Goal: Task Accomplishment & Management: Use online tool/utility

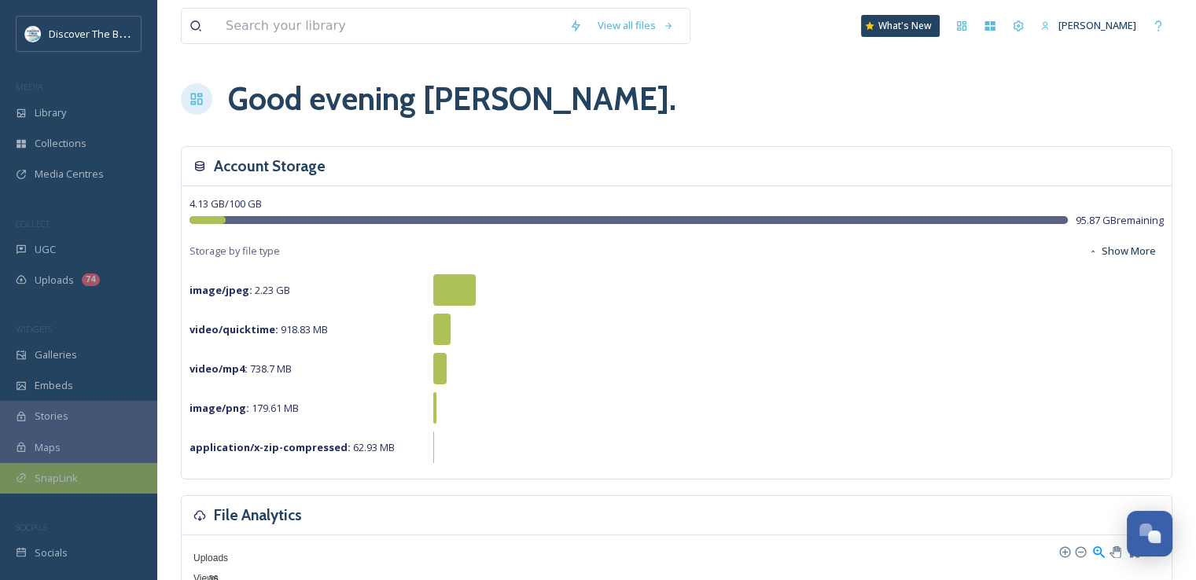
click at [81, 476] on div "SnapLink" at bounding box center [78, 478] width 157 height 31
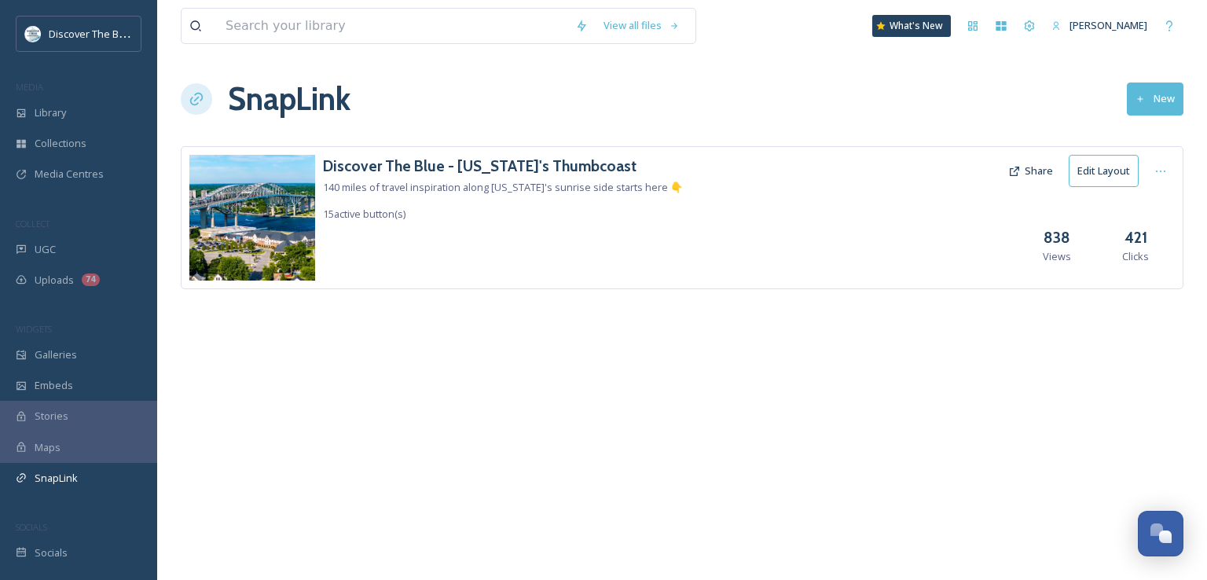
click at [1110, 171] on button "Edit Layout" at bounding box center [1104, 171] width 70 height 32
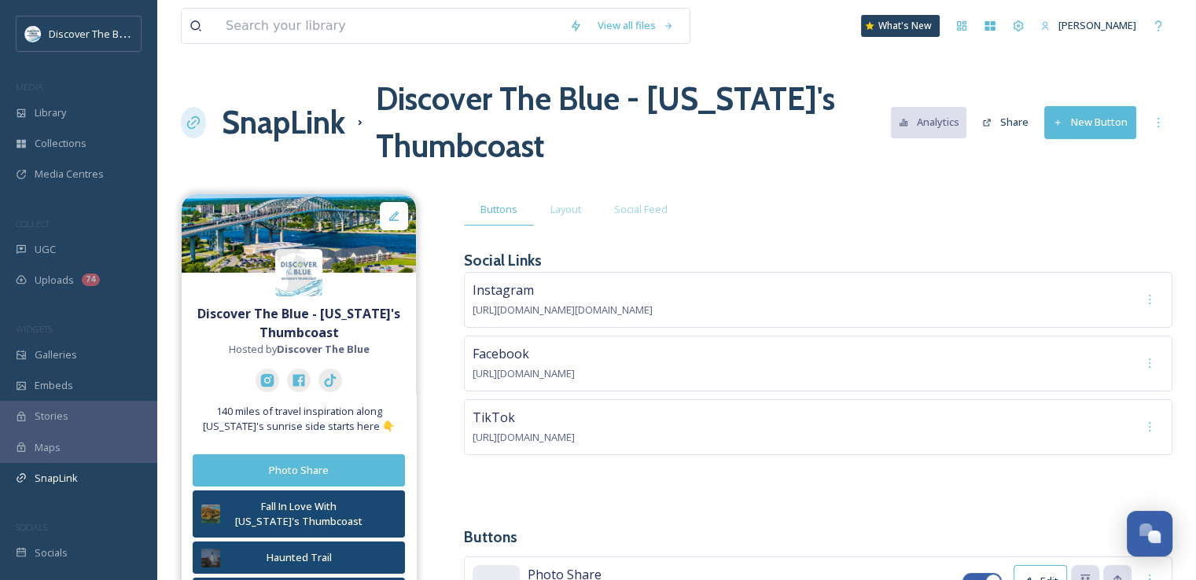
click at [1085, 123] on button "New Button" at bounding box center [1090, 122] width 92 height 32
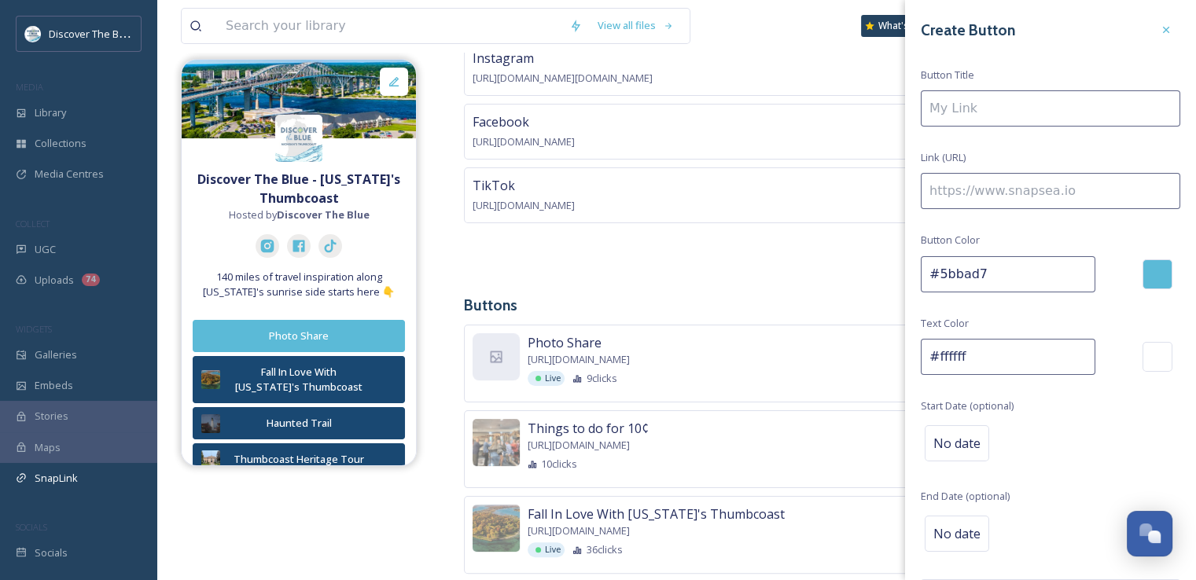
scroll to position [236, 0]
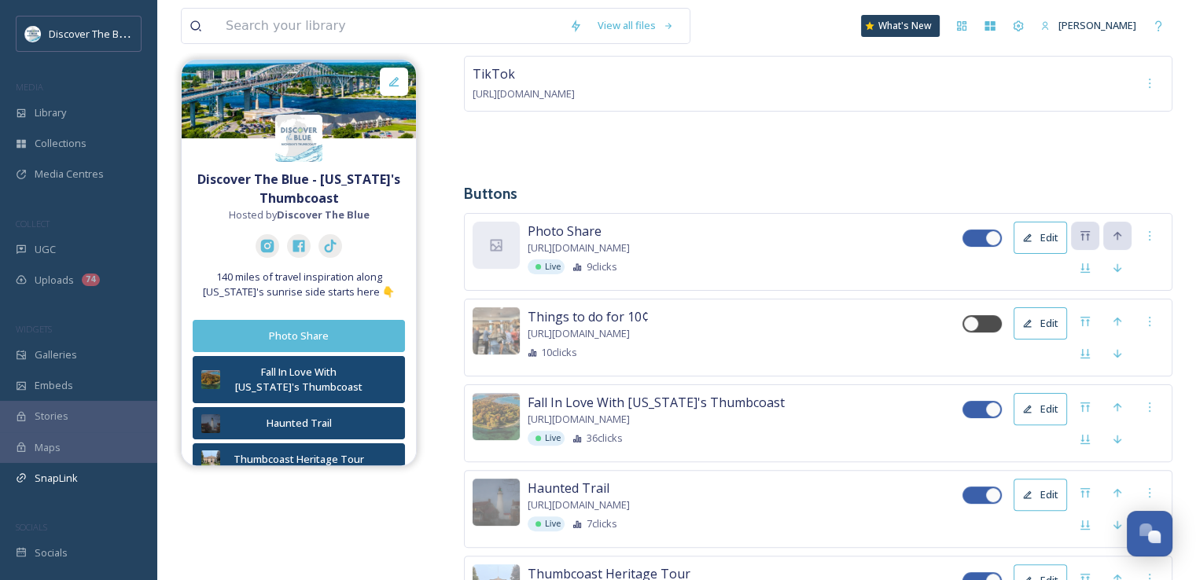
scroll to position [472, 0]
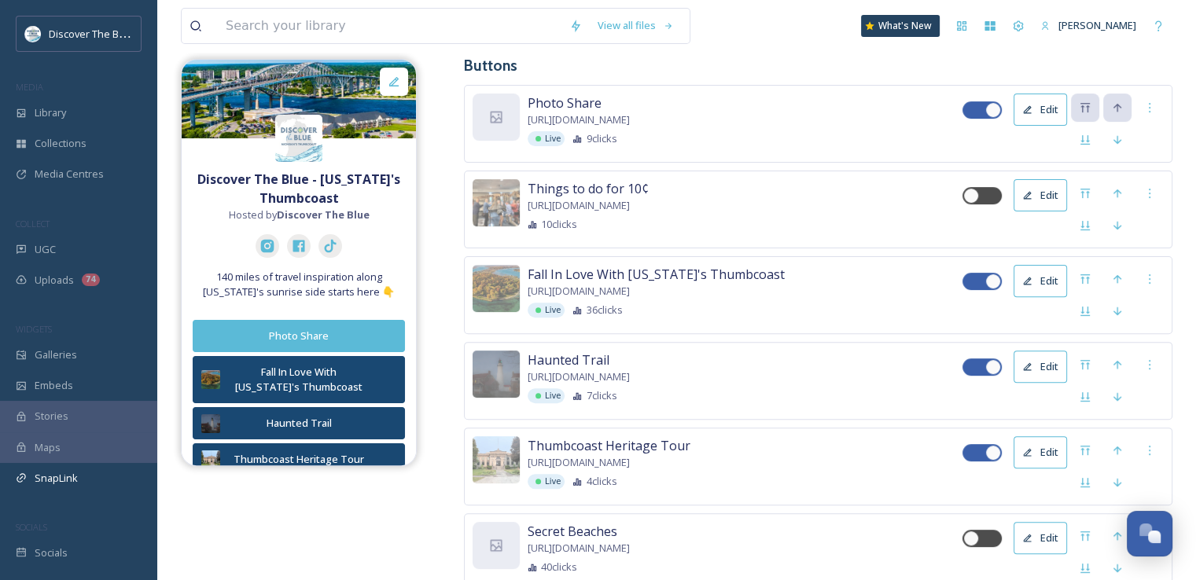
click at [1039, 362] on button "Edit" at bounding box center [1039, 367] width 53 height 32
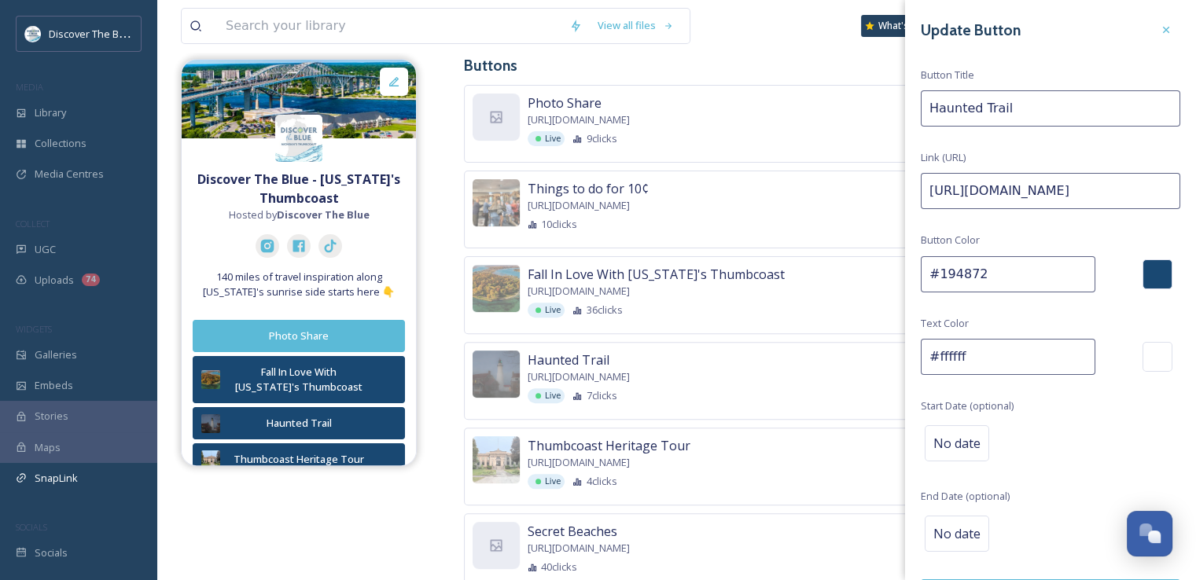
click at [949, 277] on input "#194872" at bounding box center [1007, 274] width 174 height 36
click at [949, 275] on input "#194872" at bounding box center [1007, 274] width 174 height 36
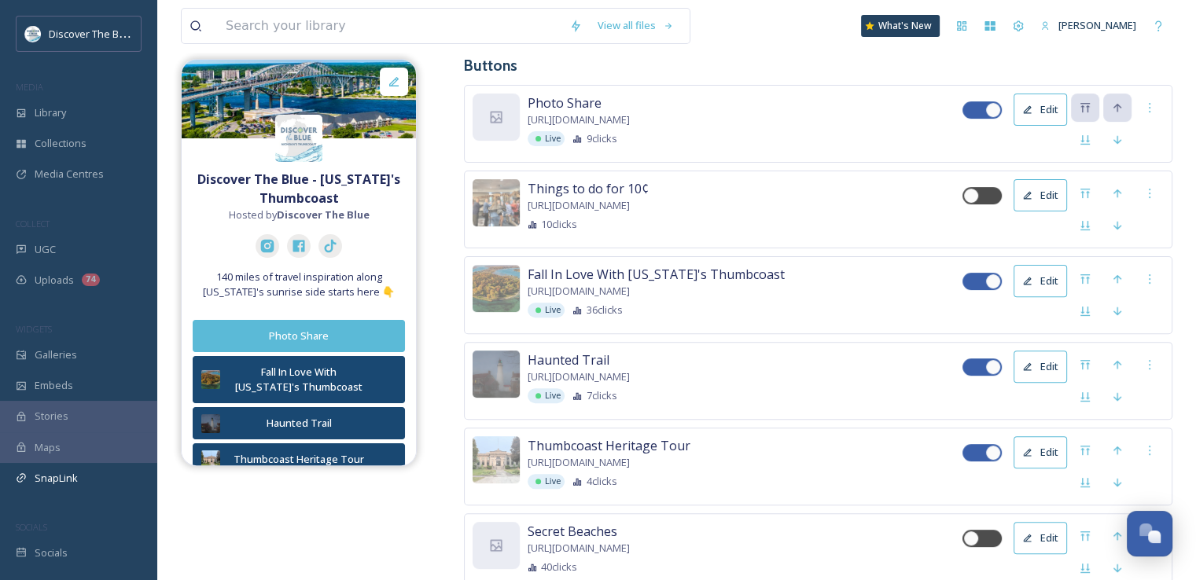
click at [789, 35] on div "View all files What's New [PERSON_NAME]" at bounding box center [676, 26] width 991 height 52
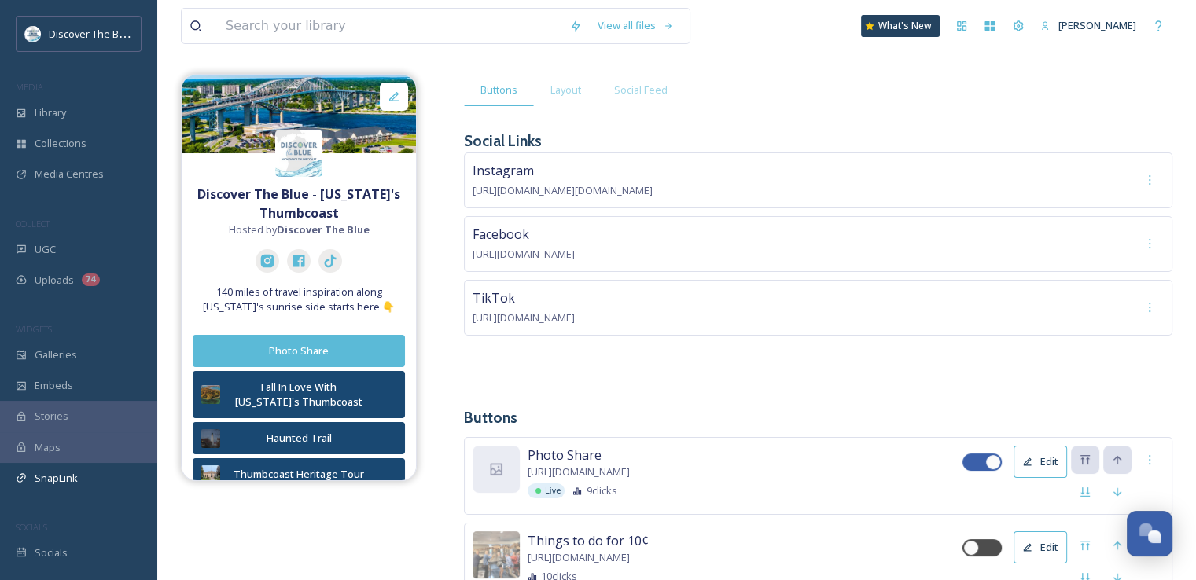
scroll to position [0, 0]
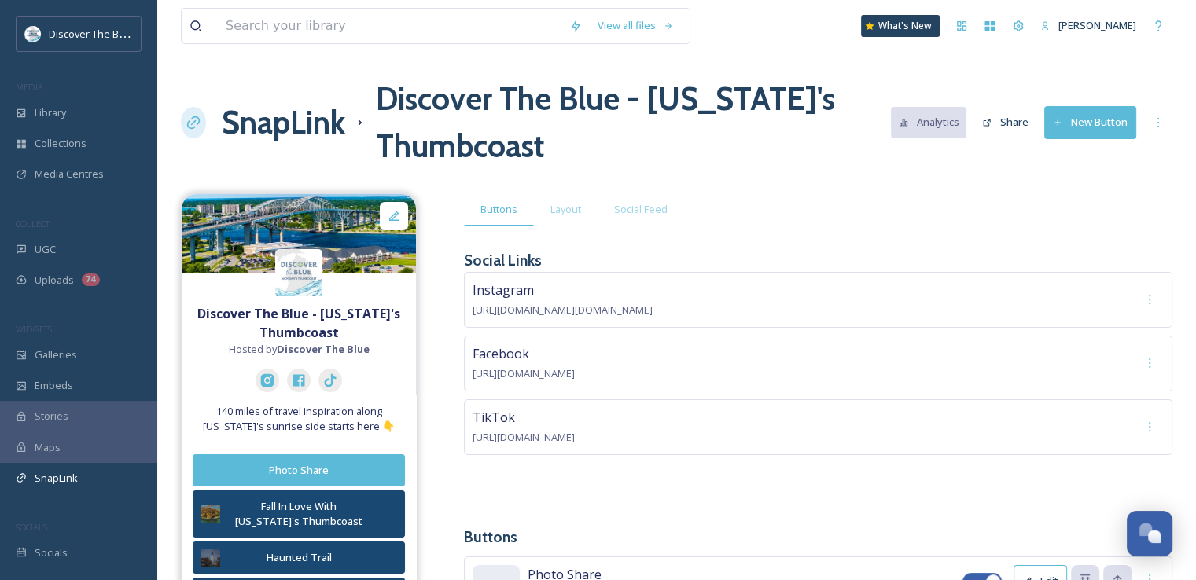
click at [1111, 127] on button "New Button" at bounding box center [1090, 122] width 92 height 32
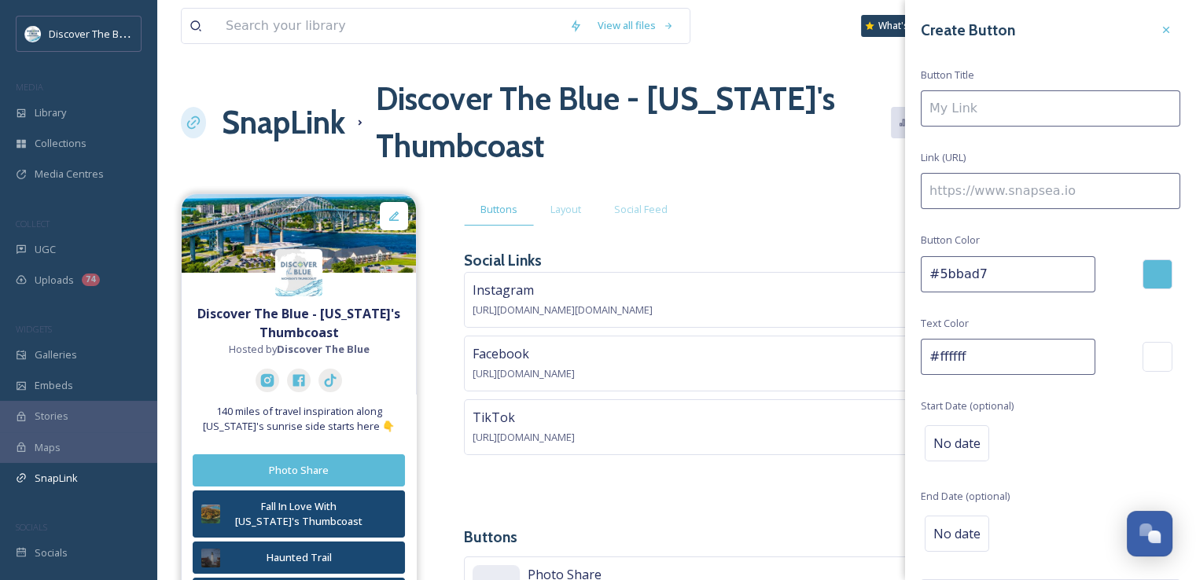
click at [971, 276] on input "#5bbad7" at bounding box center [1007, 274] width 174 height 36
paste input "194872"
type input "#194872"
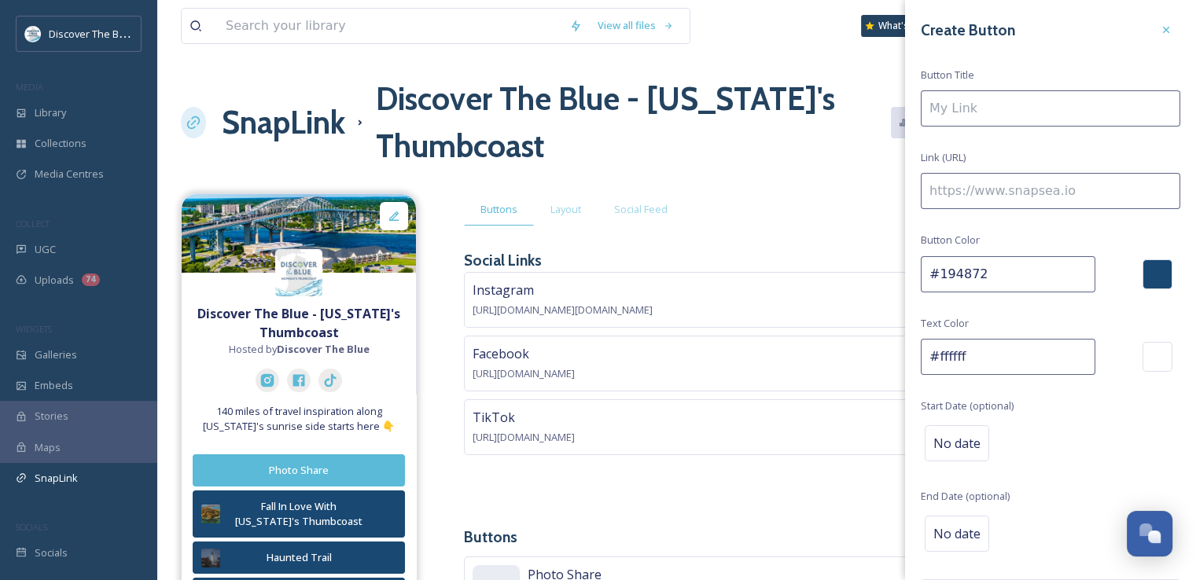
paste input "[URL][DOMAIN_NAME]"
type input "[URL][DOMAIN_NAME]"
click at [1019, 103] on input at bounding box center [1049, 108] width 259 height 36
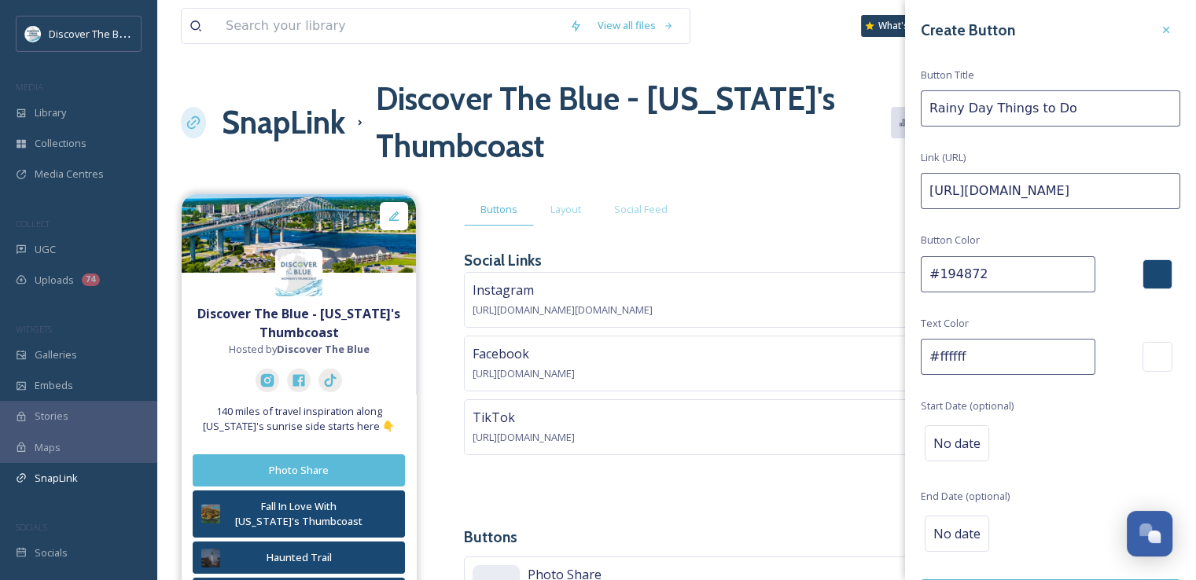
type input "Rainy Day Things to Do"
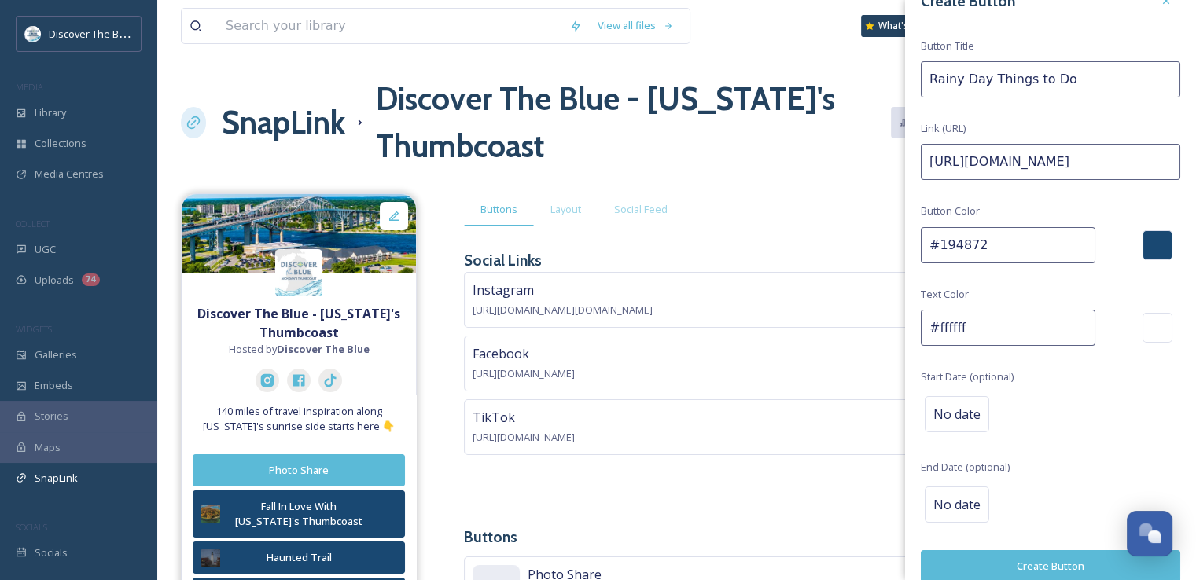
scroll to position [46, 0]
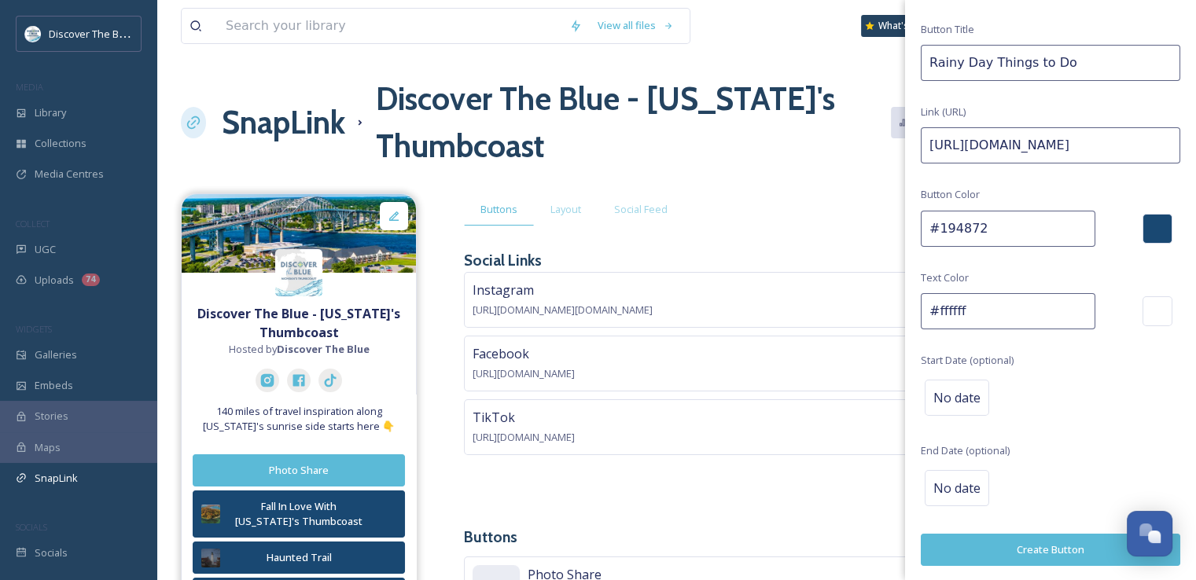
click at [1042, 548] on button "Create Button" at bounding box center [1049, 550] width 259 height 32
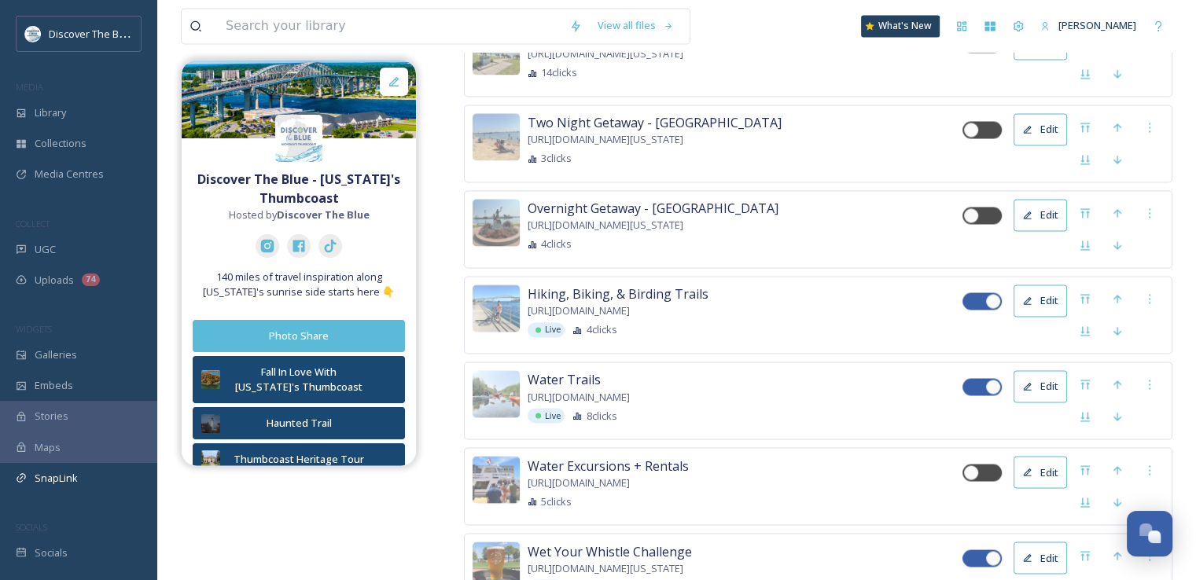
scroll to position [2768, 0]
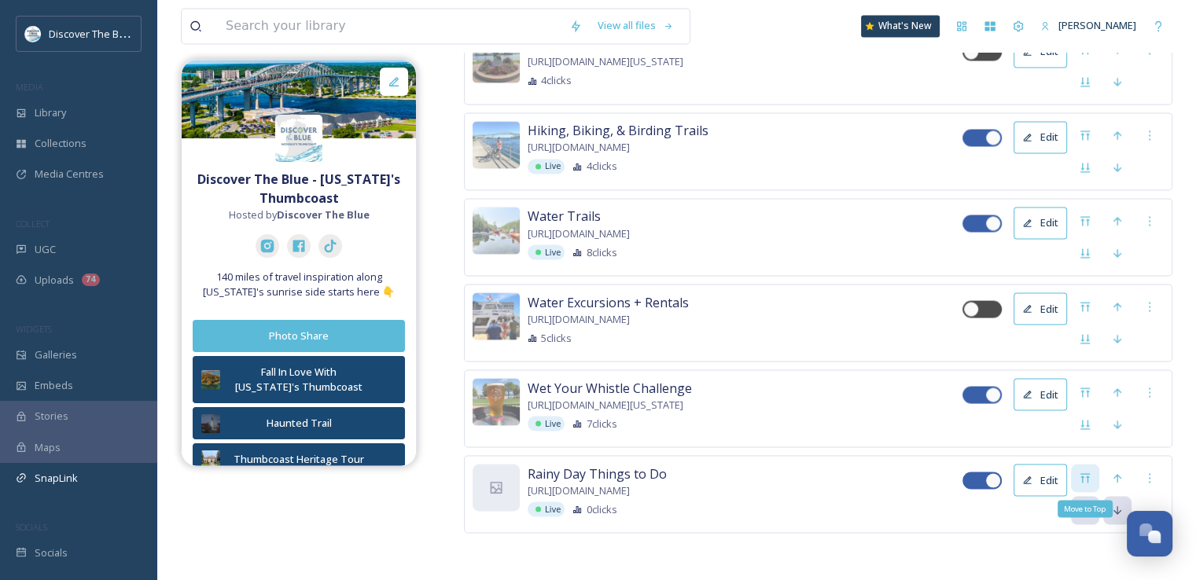
click at [1087, 476] on icon at bounding box center [1084, 477] width 9 height 9
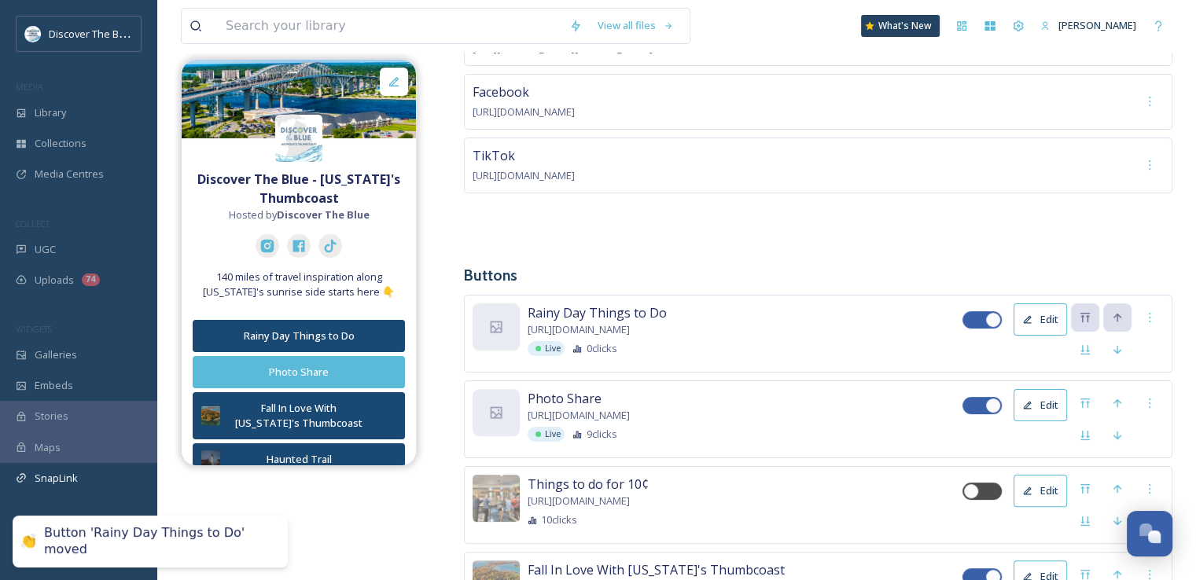
scroll to position [413, 0]
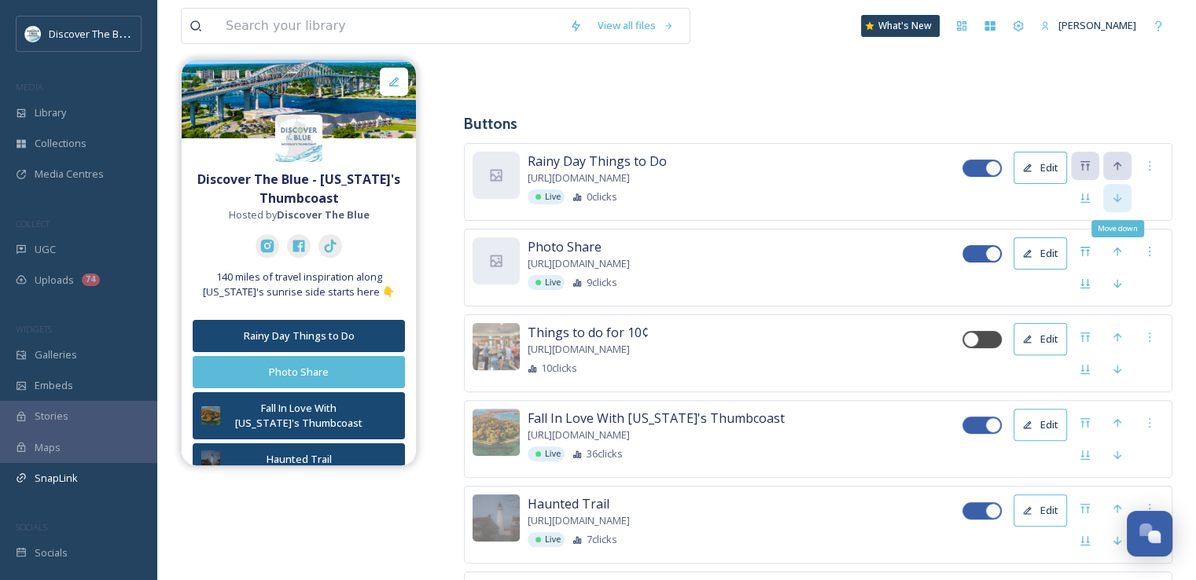
click at [1121, 194] on icon at bounding box center [1117, 198] width 13 height 13
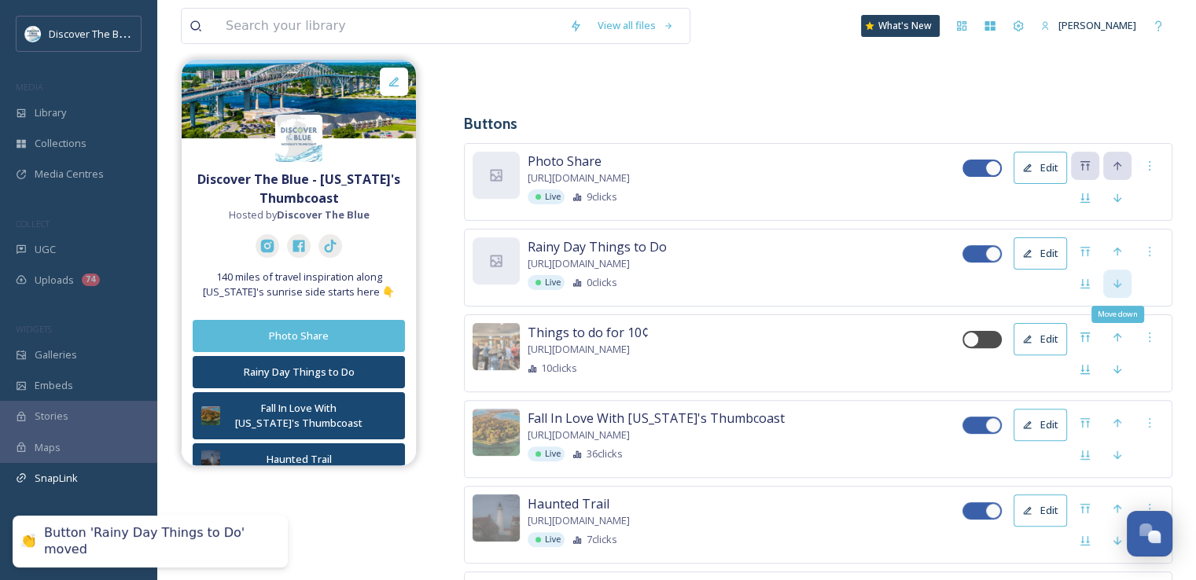
click at [1111, 280] on icon at bounding box center [1117, 283] width 13 height 13
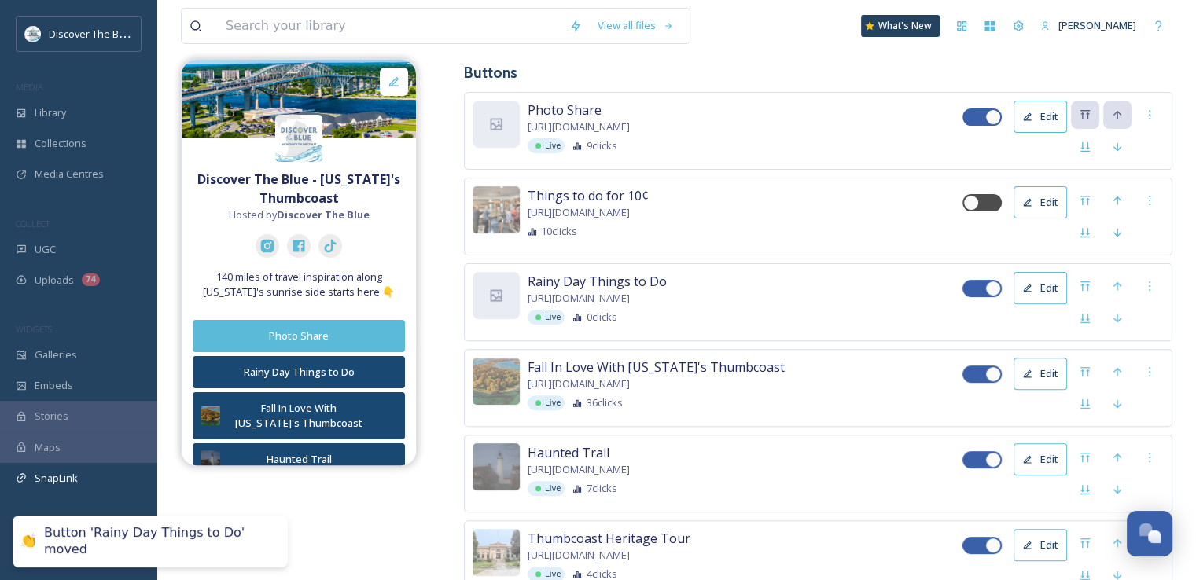
scroll to position [492, 0]
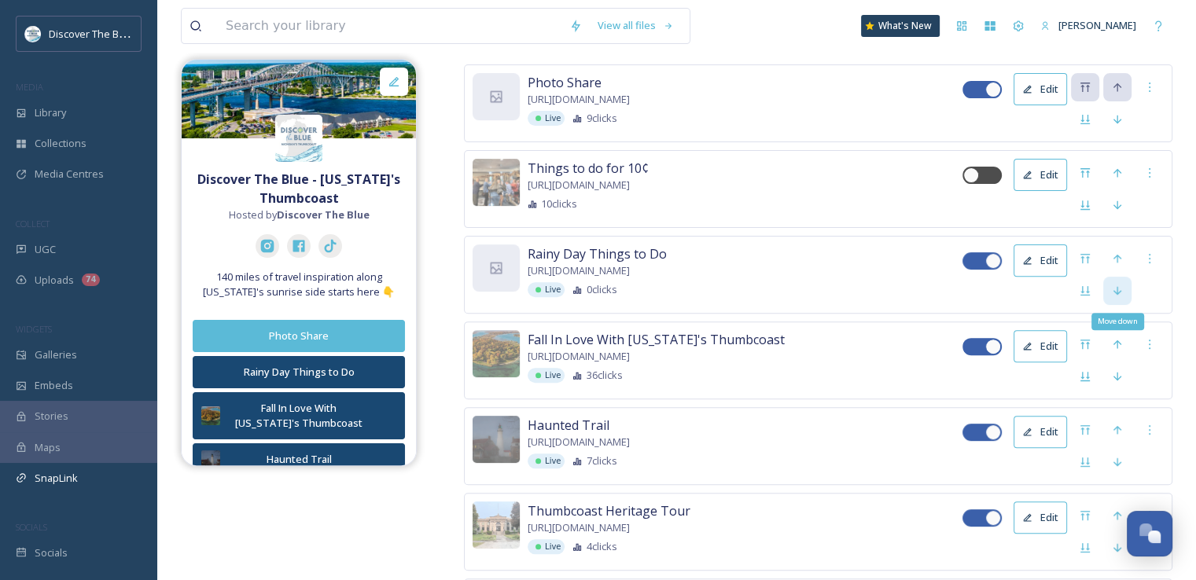
click at [1113, 292] on icon at bounding box center [1117, 291] width 13 height 13
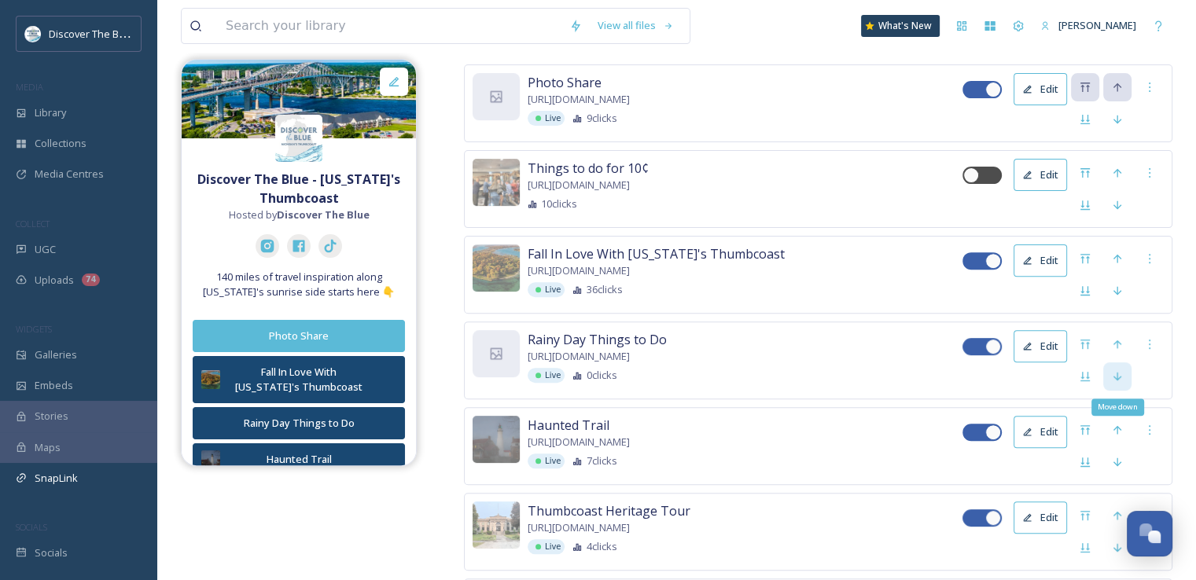
click at [1115, 370] on icon at bounding box center [1117, 376] width 13 height 13
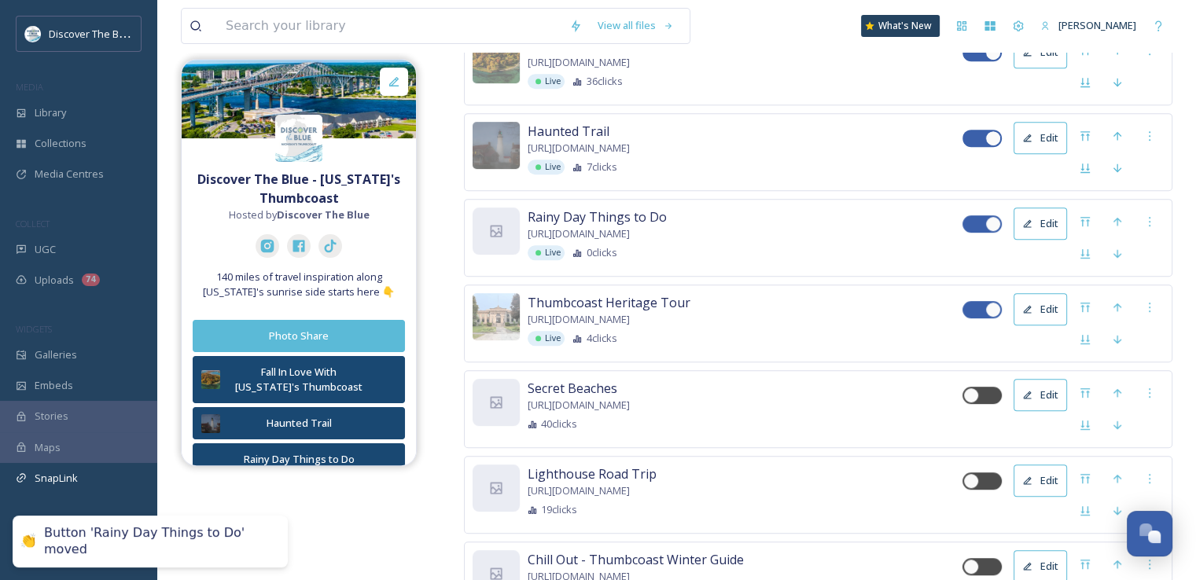
scroll to position [728, 0]
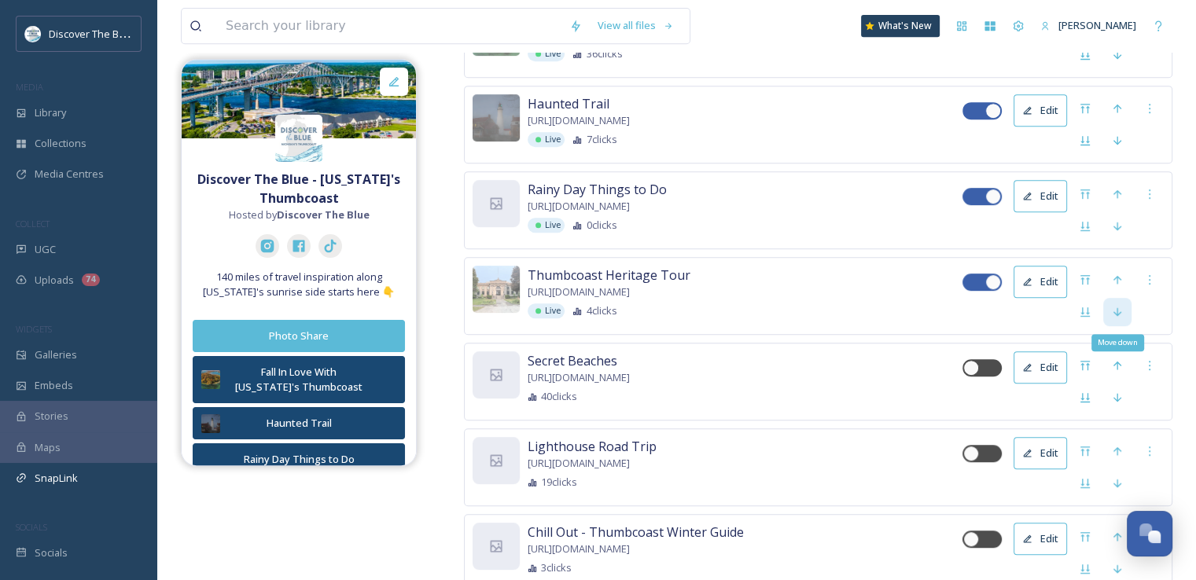
click at [1113, 309] on icon at bounding box center [1117, 312] width 13 height 13
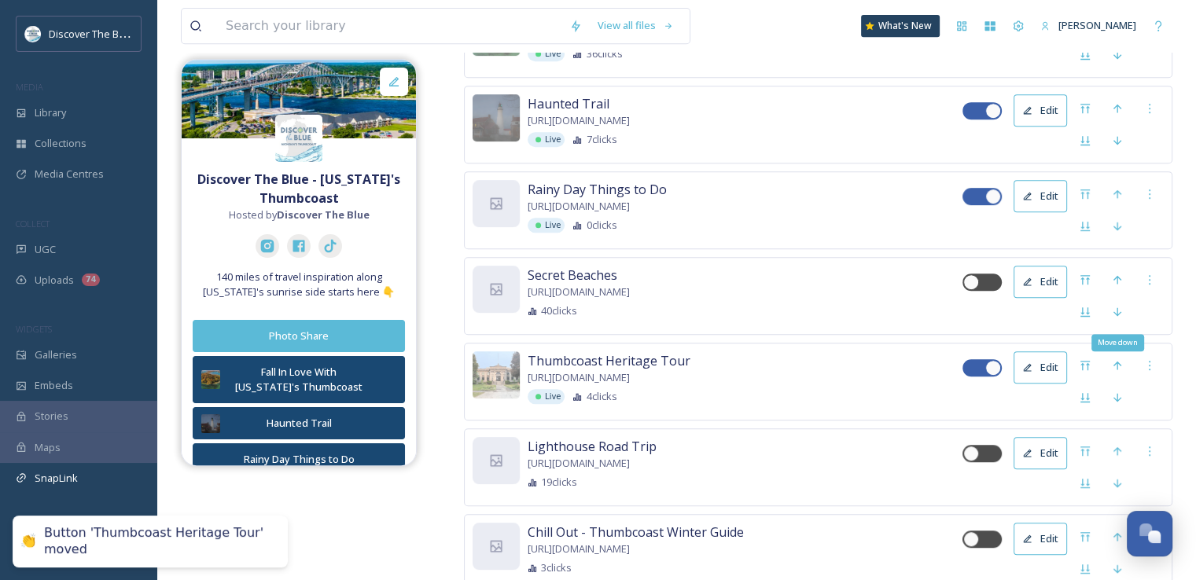
click at [1113, 309] on icon at bounding box center [1117, 312] width 13 height 13
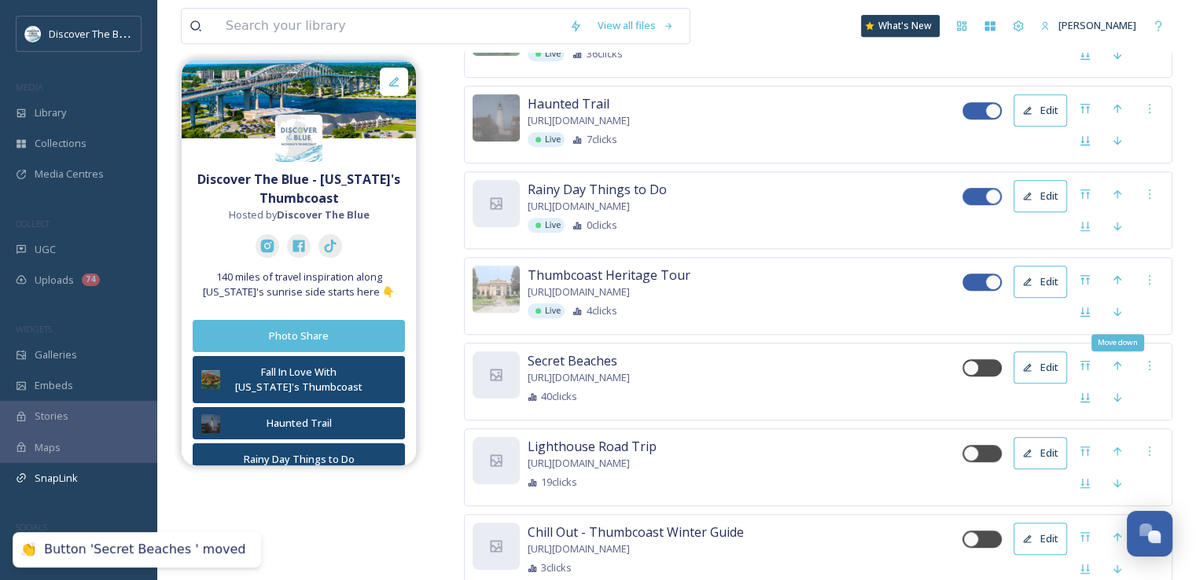
click at [1113, 309] on icon at bounding box center [1117, 312] width 13 height 13
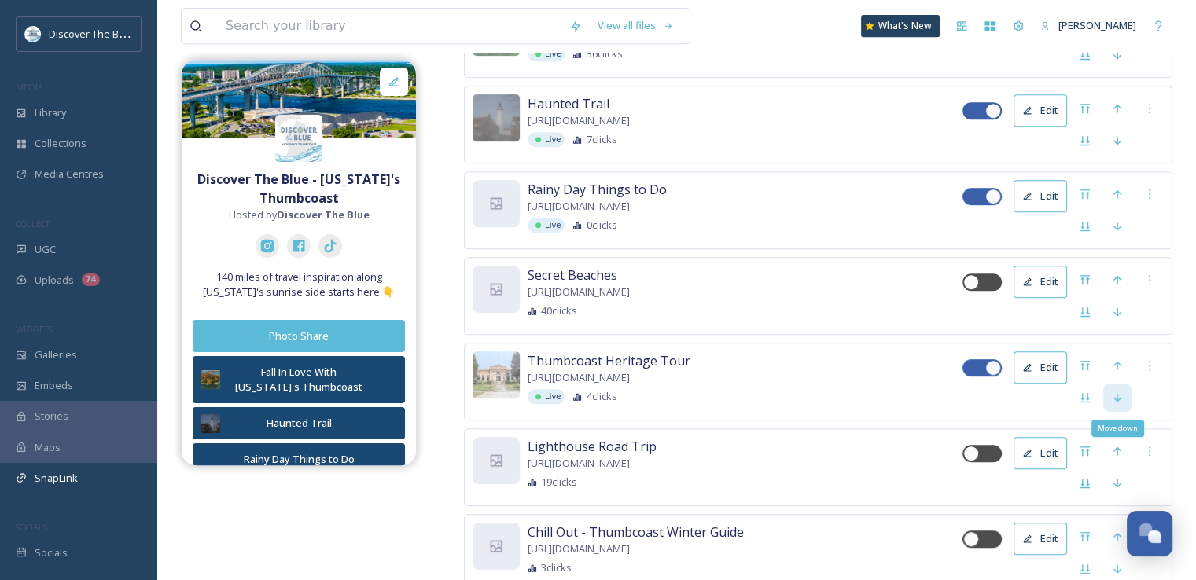
click at [1114, 391] on icon at bounding box center [1117, 397] width 13 height 13
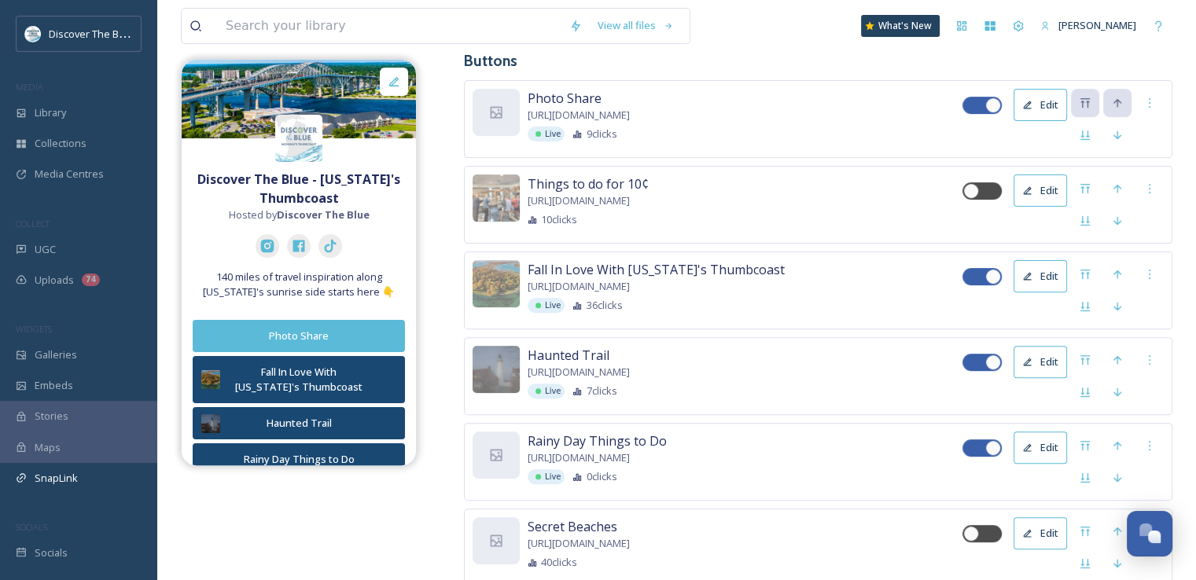
scroll to position [571, 0]
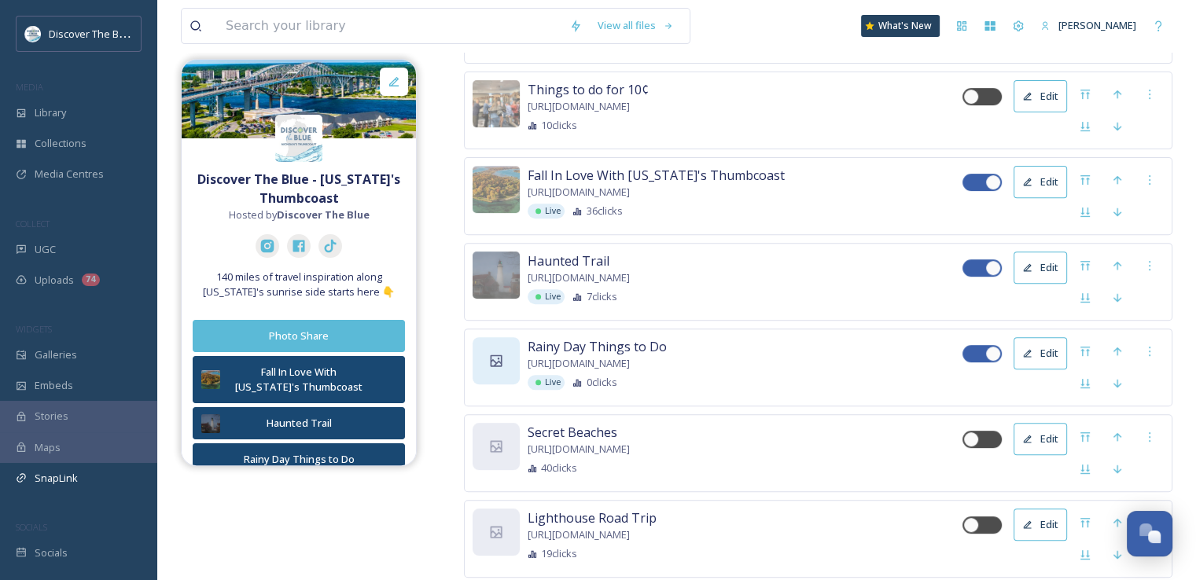
click at [494, 355] on icon at bounding box center [496, 361] width 16 height 16
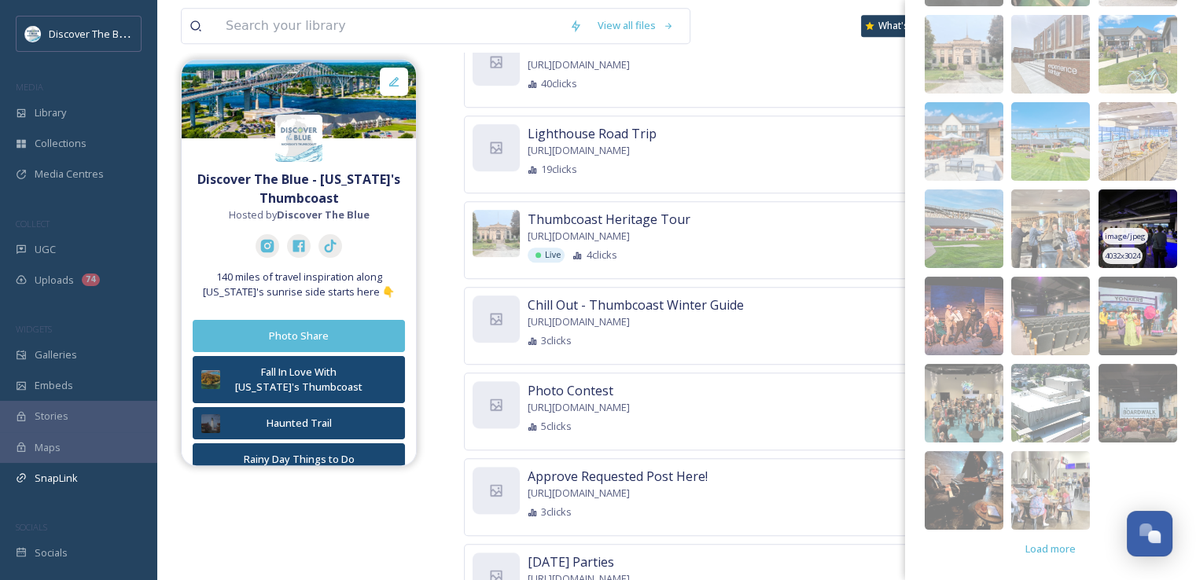
scroll to position [964, 0]
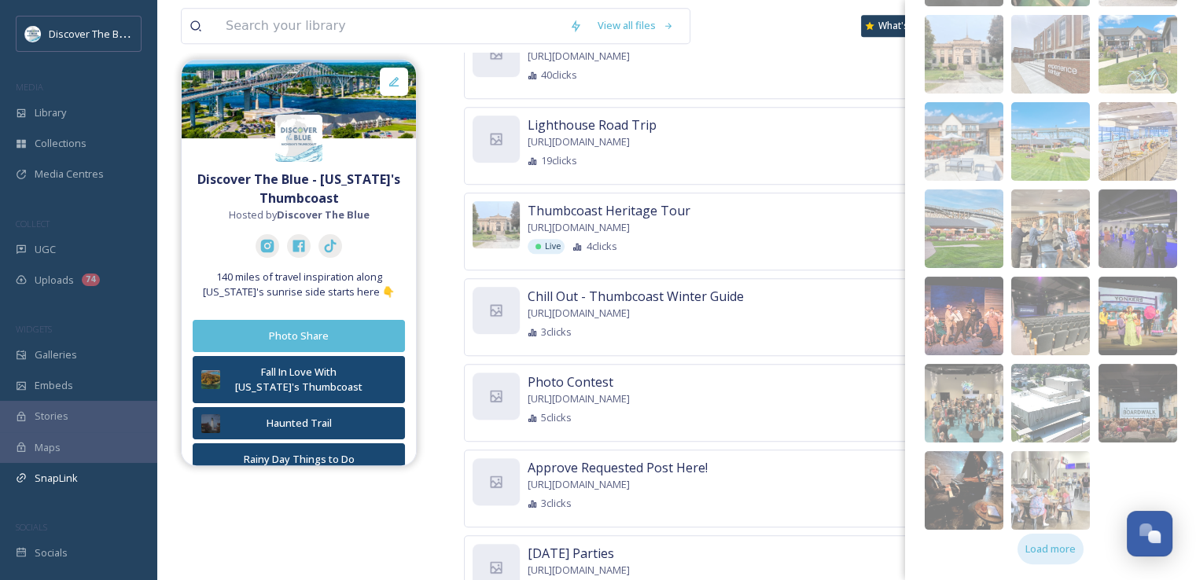
click at [1050, 543] on span "Load more" at bounding box center [1050, 549] width 50 height 15
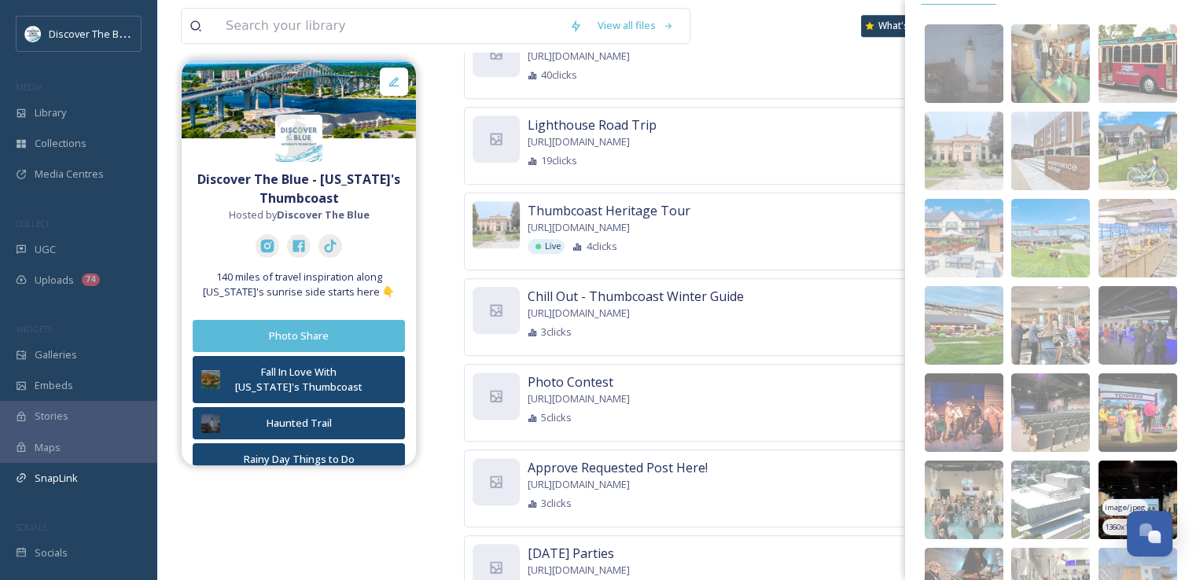
scroll to position [0, 0]
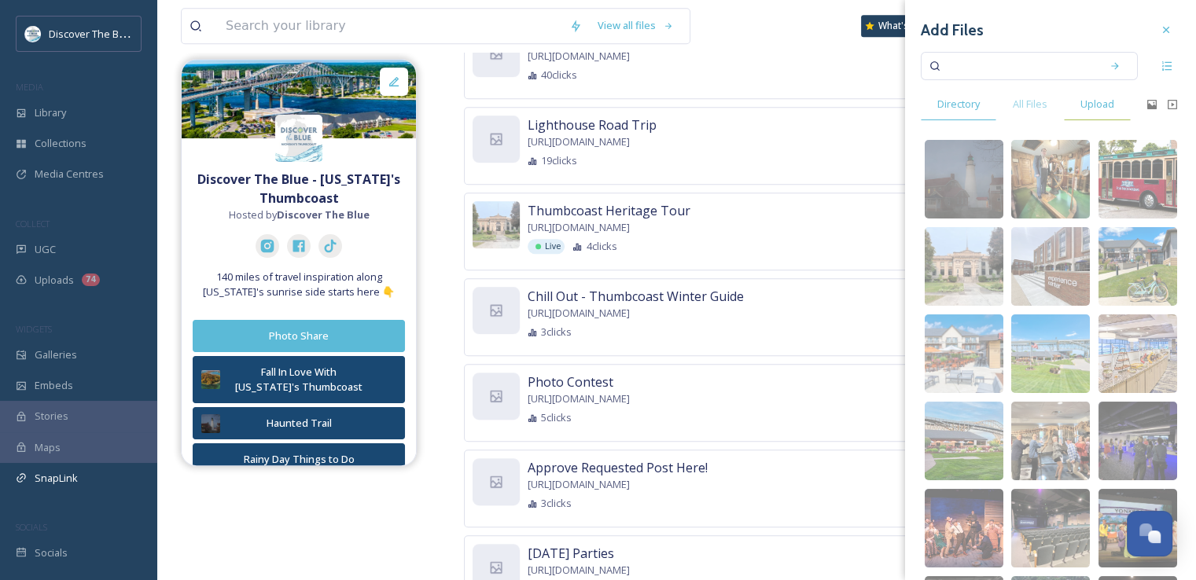
click at [1097, 102] on span "Upload" at bounding box center [1097, 104] width 34 height 15
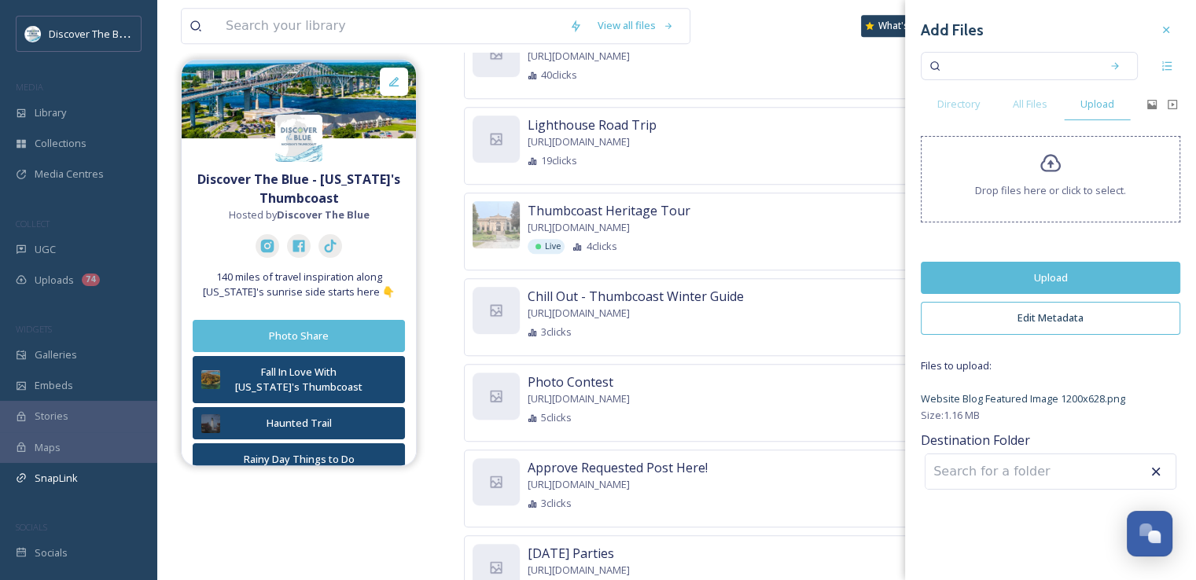
click at [994, 274] on button "Upload" at bounding box center [1049, 278] width 259 height 32
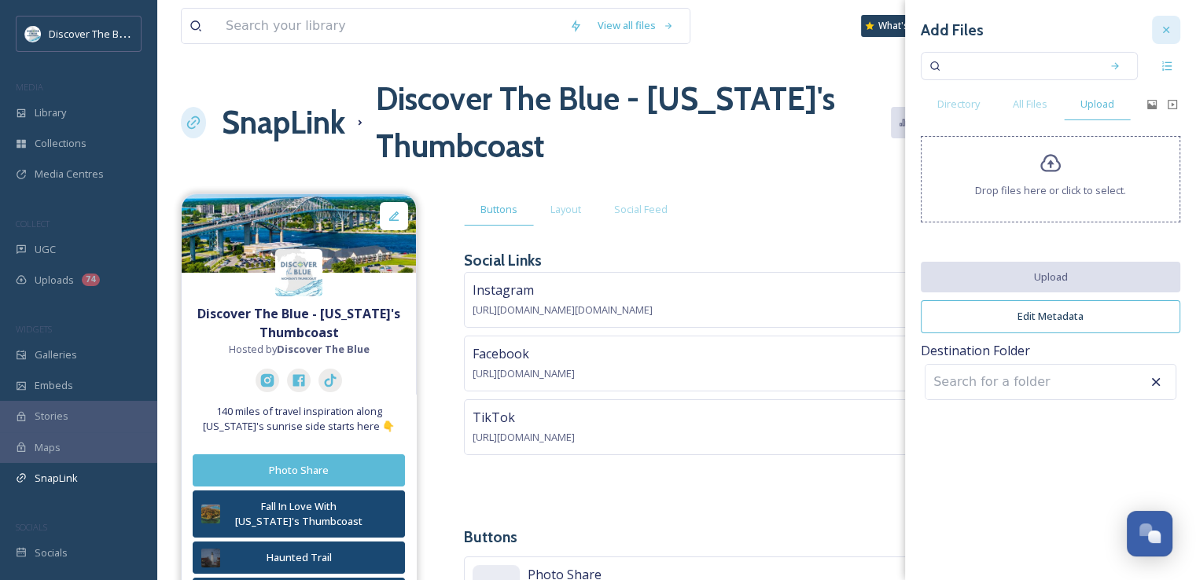
click at [1166, 28] on icon at bounding box center [1165, 30] width 6 height 6
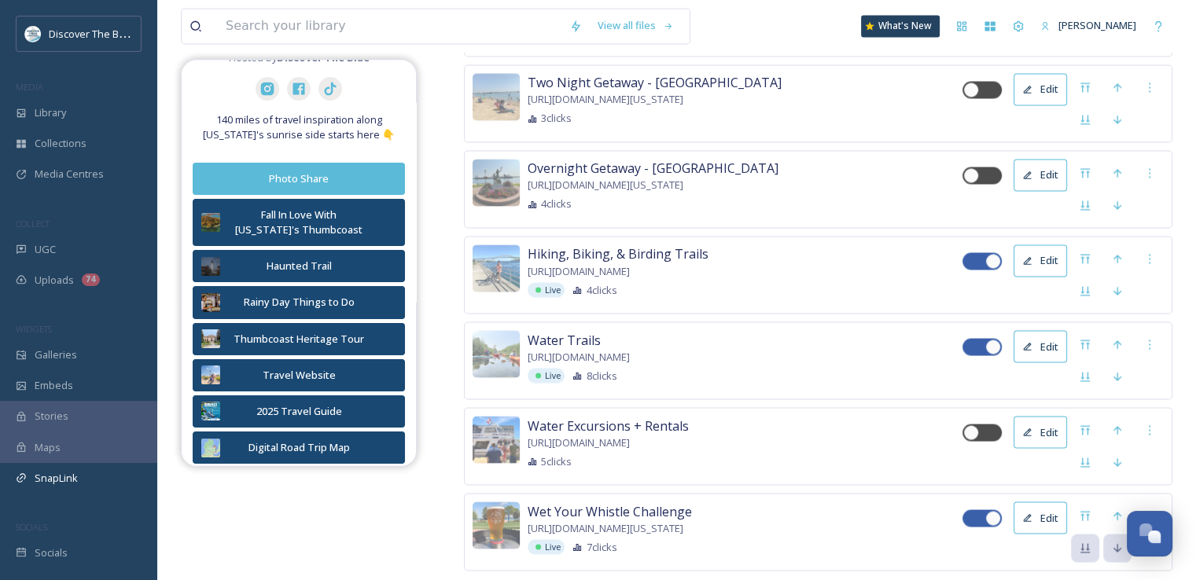
scroll to position [2768, 0]
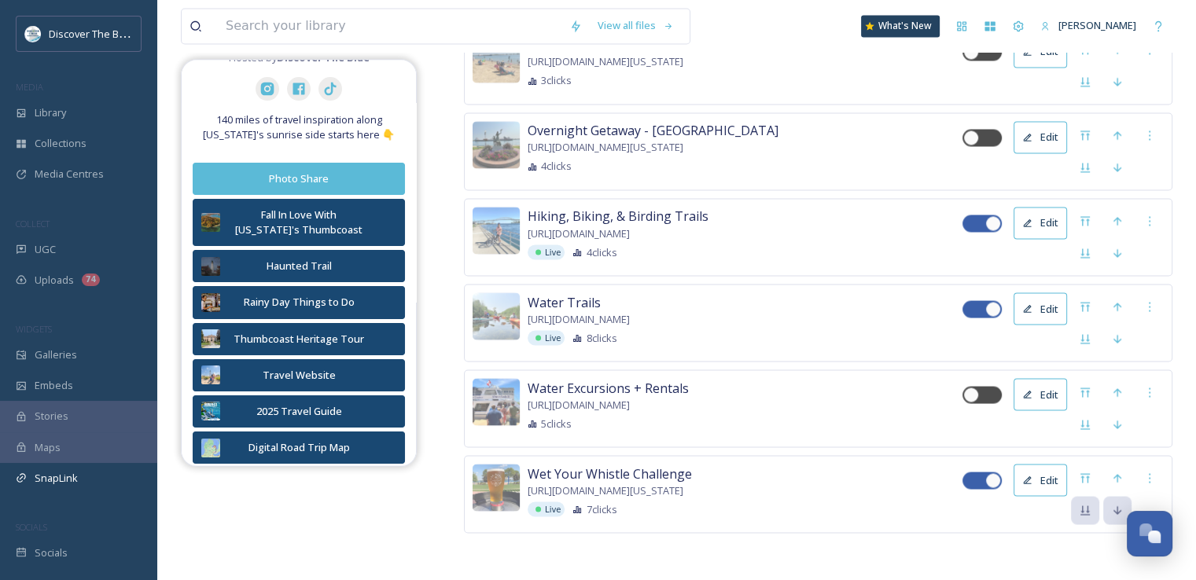
click at [974, 311] on div at bounding box center [973, 309] width 11 height 8
checkbox input "false"
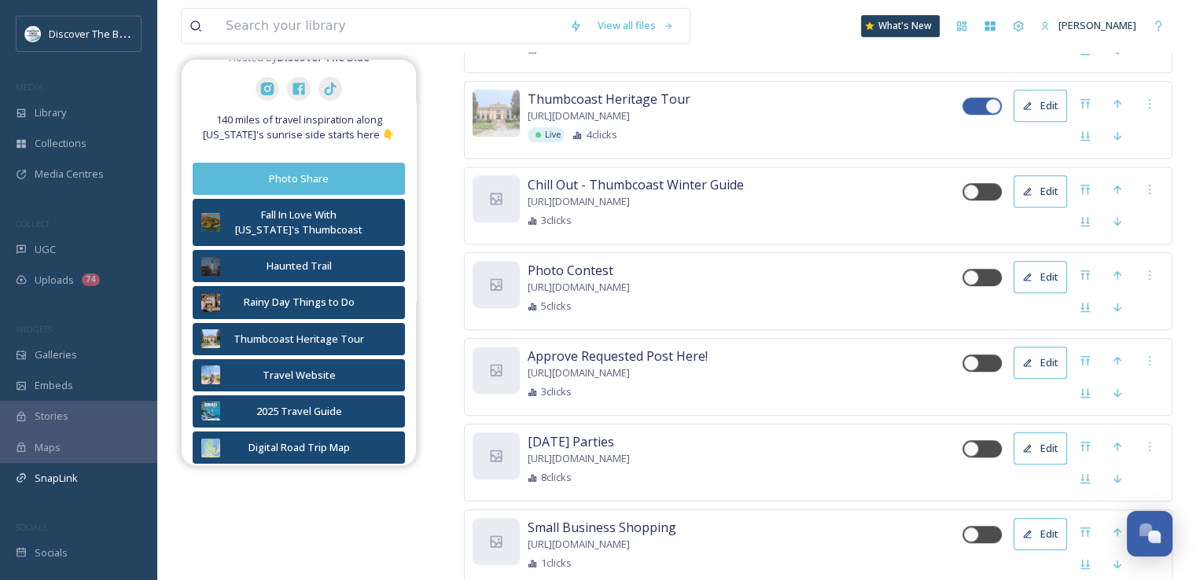
scroll to position [960, 0]
